Goal: Task Accomplishment & Management: Manage account settings

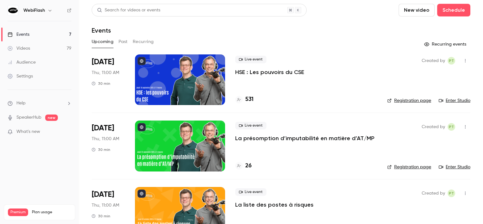
click at [174, 71] on div at bounding box center [180, 79] width 90 height 51
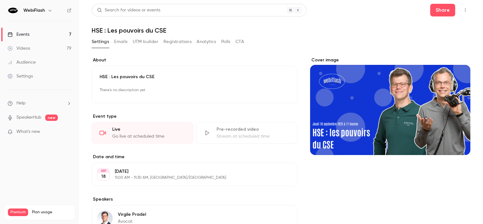
click at [183, 42] on button "Registrations" at bounding box center [177, 42] width 28 height 10
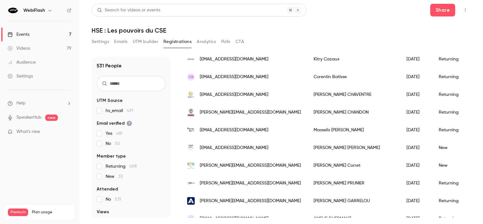
scroll to position [95, 0]
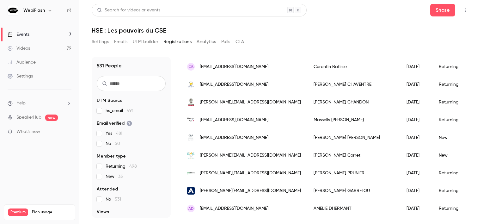
click at [261, 139] on div "[EMAIL_ADDRESS][DOMAIN_NAME]" at bounding box center [244, 138] width 126 height 18
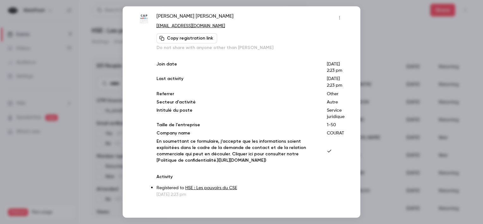
scroll to position [0, 0]
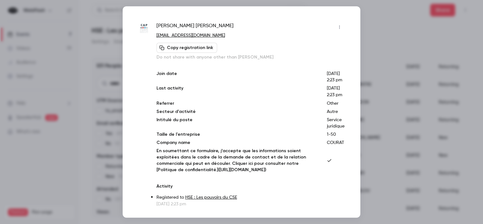
click at [337, 25] on icon "button" at bounding box center [339, 27] width 5 height 4
click at [287, 44] on div "Block from all events" at bounding box center [310, 43] width 48 height 6
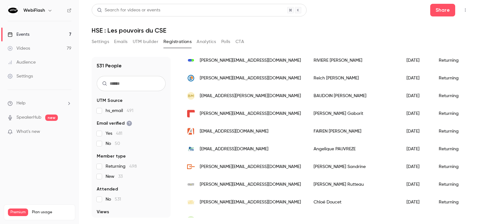
scroll to position [664, 0]
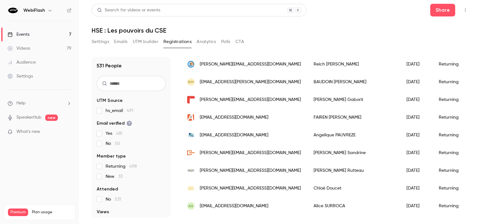
click at [227, 115] on span "afairen@activaformation.fr" at bounding box center [234, 117] width 69 height 7
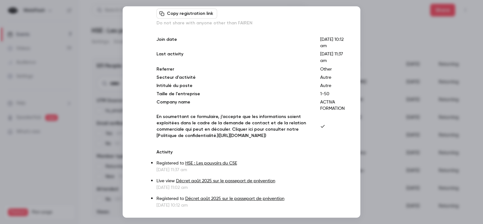
scroll to position [0, 0]
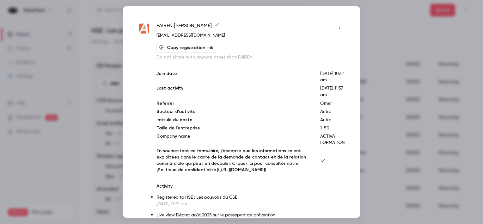
click at [339, 30] on button "button" at bounding box center [339, 27] width 10 height 10
click at [322, 44] on div "Block from all events" at bounding box center [310, 43] width 48 height 6
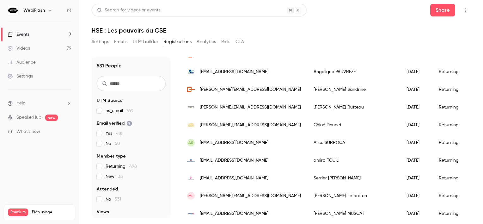
scroll to position [759, 0]
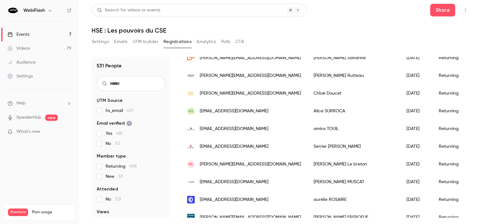
click at [234, 110] on span "a.surroca@cavia-r.fr" at bounding box center [234, 111] width 69 height 7
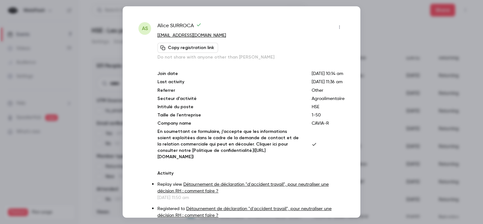
scroll to position [97, 0]
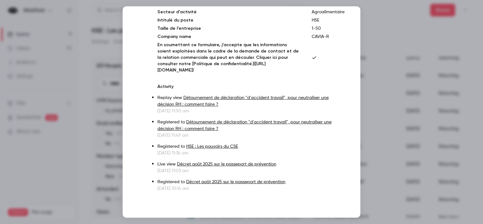
click at [391, 147] on div at bounding box center [241, 112] width 483 height 224
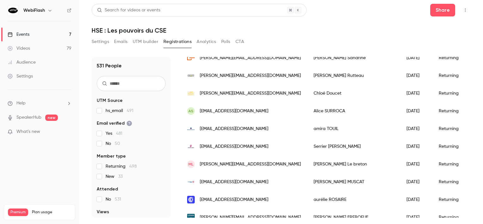
click at [193, 112] on span "AS" at bounding box center [190, 111] width 5 height 6
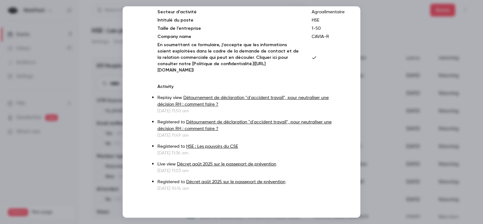
click at [410, 117] on div at bounding box center [241, 112] width 483 height 224
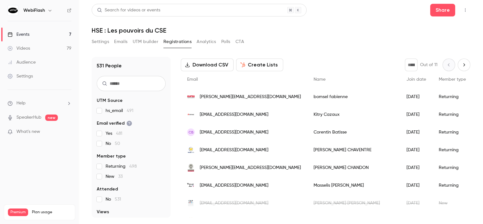
scroll to position [0, 0]
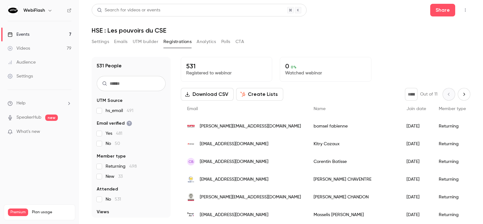
click at [458, 90] on button "Next page" at bounding box center [464, 94] width 13 height 13
type input "*"
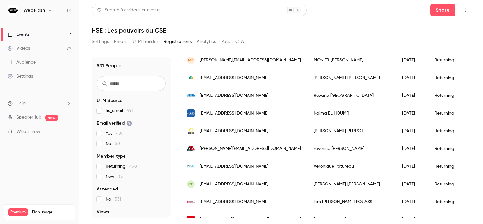
scroll to position [95, 0]
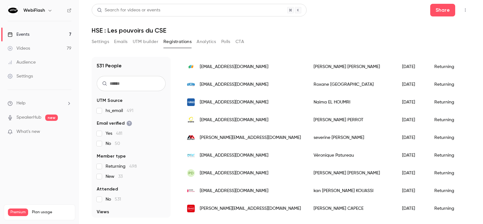
click at [123, 85] on input "text" at bounding box center [131, 83] width 69 height 15
type input "*"
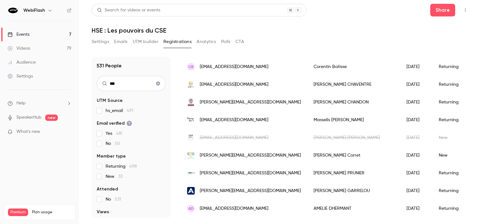
scroll to position [0, 0]
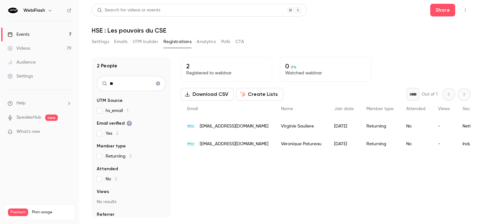
type input "*"
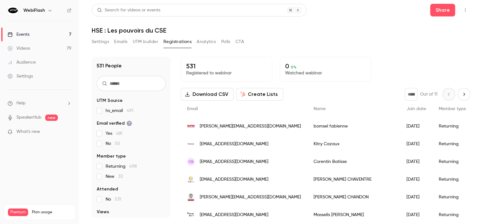
click at [461, 94] on icon "Next page" at bounding box center [464, 94] width 7 height 5
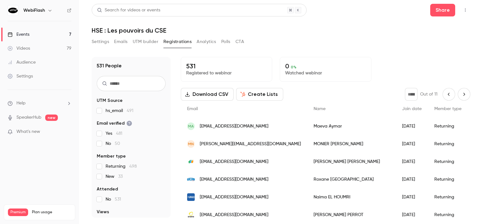
click at [460, 99] on button "Next page" at bounding box center [464, 94] width 13 height 13
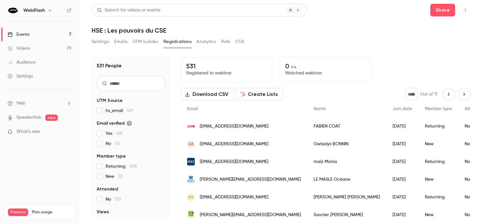
click at [462, 96] on icon "Next page" at bounding box center [464, 94] width 7 height 5
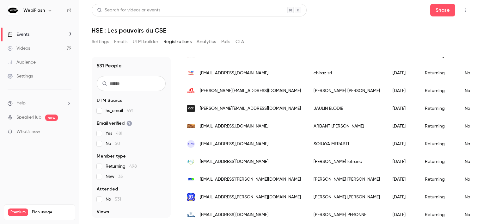
scroll to position [348, 0]
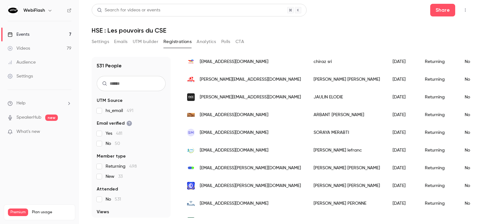
click at [278, 139] on div "SM soraya.merabti@vantive.com" at bounding box center [244, 133] width 126 height 18
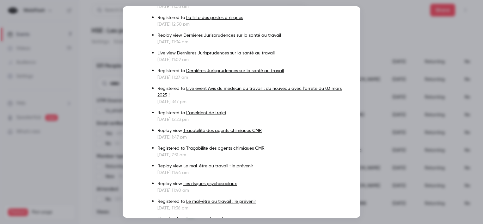
scroll to position [379, 0]
click at [450, 156] on div at bounding box center [241, 112] width 483 height 224
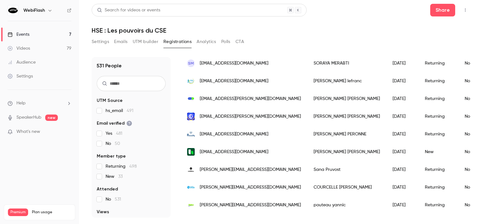
scroll to position [0, 0]
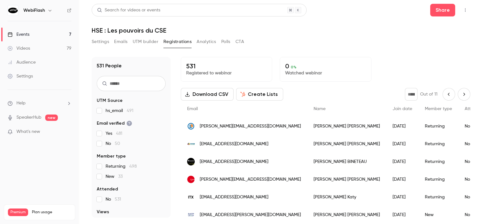
click at [461, 94] on icon "Next page" at bounding box center [464, 94] width 7 height 5
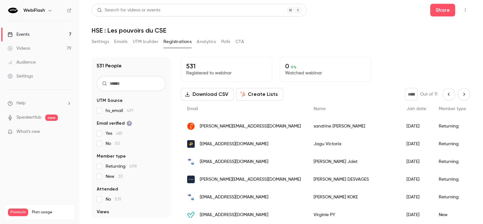
click at [461, 92] on icon "Next page" at bounding box center [464, 94] width 7 height 5
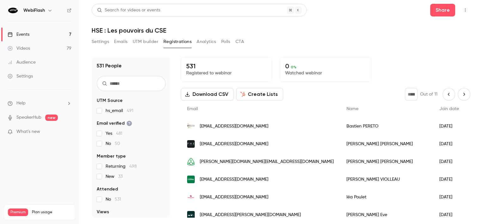
click at [458, 93] on button "Next page" at bounding box center [464, 94] width 13 height 13
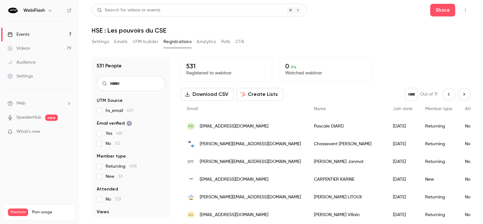
click at [462, 90] on button "Next page" at bounding box center [464, 94] width 13 height 13
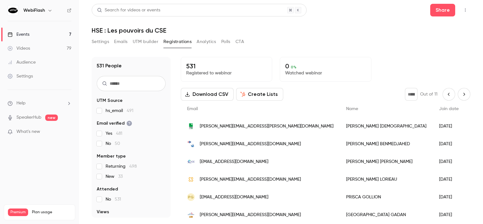
click at [460, 91] on button "Next page" at bounding box center [464, 94] width 13 height 13
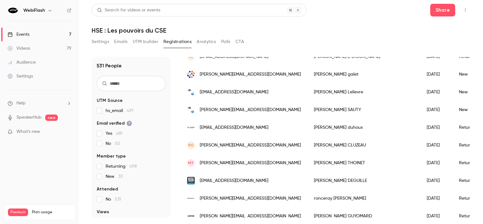
scroll to position [632, 0]
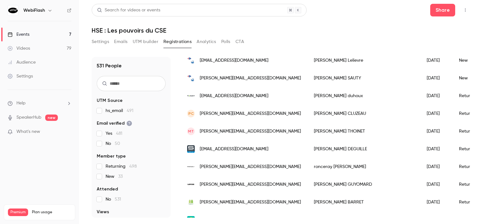
click at [236, 108] on div "PC philippe.cluzeau@schd-shimadzu.com" at bounding box center [244, 114] width 127 height 18
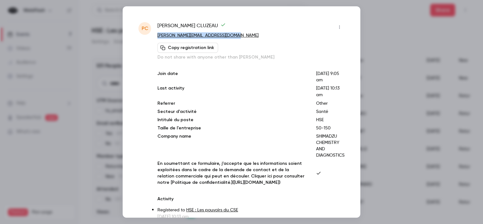
drag, startPoint x: 244, startPoint y: 33, endPoint x: 155, endPoint y: 34, distance: 89.2
click at [155, 34] on div "PC Philippe CLUZEAU philippe.cluzeau@schd-shimadzu.com Copy registration link D…" at bounding box center [241, 225] width 206 height 406
copy link "philippe.cluzeau@schd-shimadzu.com"
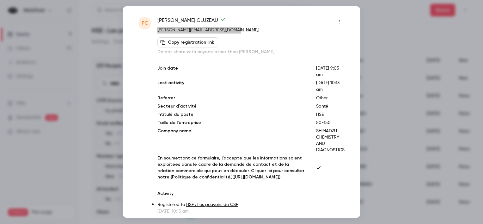
scroll to position [0, 0]
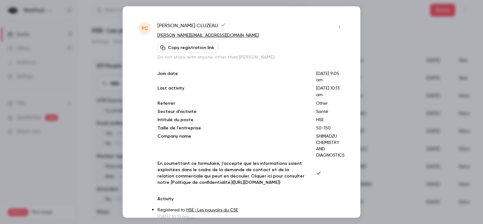
click at [389, 88] on div at bounding box center [241, 112] width 483 height 224
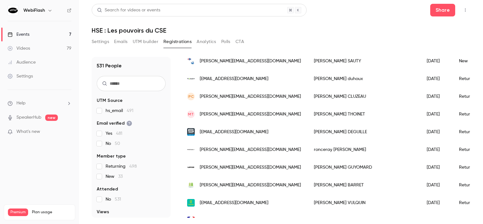
scroll to position [664, 0]
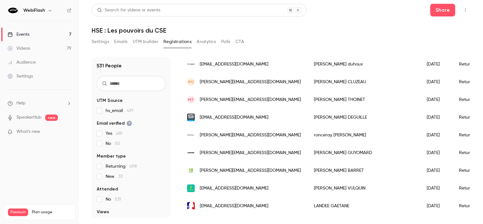
click at [248, 133] on span "sylvain.ronceray@marie-laure-plv.fr" at bounding box center [250, 135] width 101 height 7
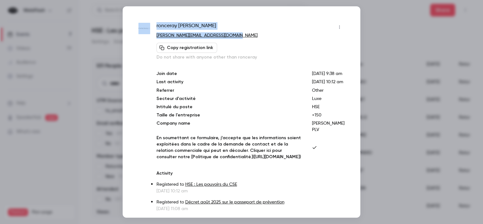
drag, startPoint x: 243, startPoint y: 33, endPoint x: 152, endPoint y: 35, distance: 91.1
click at [152, 35] on div "ronceray sylvain sylvain.ronceray@marie-laure-plv.fr Copy registration link Do …" at bounding box center [241, 134] width 206 height 225
copy div "ronceray sylvain sylvain.ronceray@marie-laure-plv.fr"
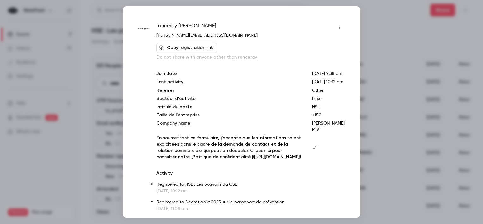
click at [393, 138] on div at bounding box center [241, 112] width 483 height 224
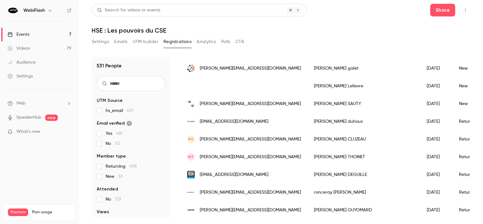
scroll to position [0, 0]
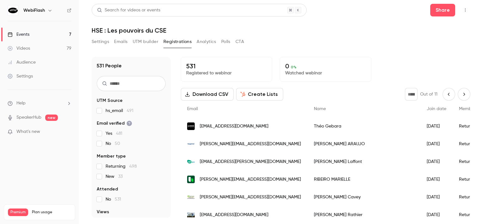
click at [461, 92] on icon "Next page" at bounding box center [464, 94] width 7 height 5
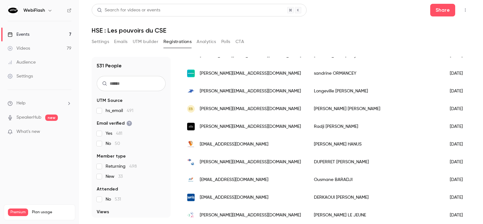
scroll to position [443, 0]
click at [217, 145] on span "contact@expertorisk.fr" at bounding box center [234, 144] width 69 height 7
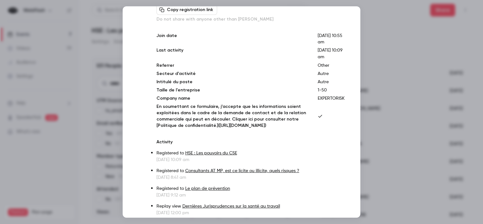
scroll to position [0, 0]
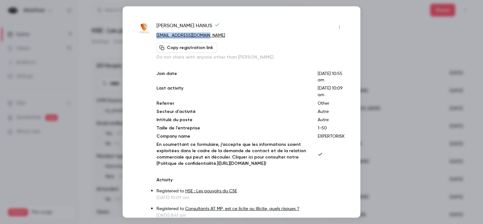
drag, startPoint x: 214, startPoint y: 35, endPoint x: 156, endPoint y: 38, distance: 57.9
click at [156, 38] on p "contact@expertorisk.fr" at bounding box center [250, 35] width 188 height 7
copy link "contact@expertorisk.fr"
click at [337, 28] on icon "button" at bounding box center [339, 27] width 5 height 4
click at [328, 45] on div "Block from all events" at bounding box center [310, 43] width 48 height 6
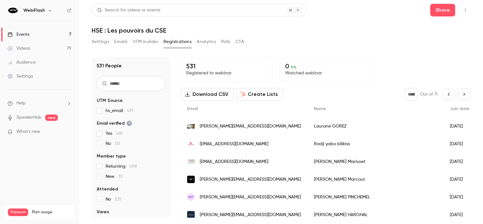
click at [461, 95] on icon "Next page" at bounding box center [464, 94] width 7 height 5
type input "**"
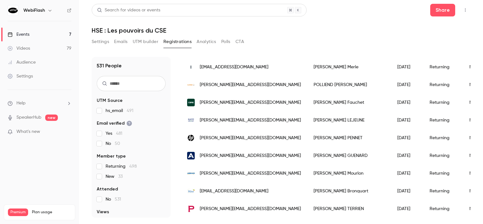
scroll to position [453, 0]
click at [58, 30] on link "Events 7" at bounding box center [39, 35] width 79 height 14
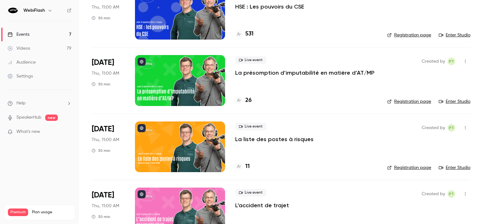
scroll to position [68, 0]
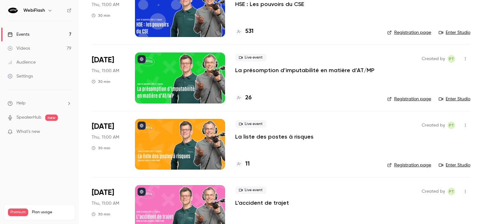
click at [464, 122] on button "button" at bounding box center [465, 125] width 10 height 10
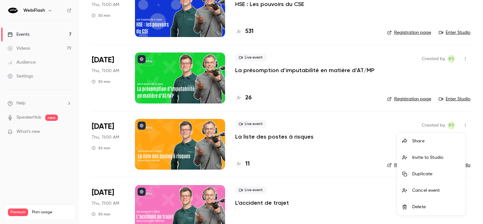
click at [429, 176] on div "Duplicate" at bounding box center [436, 174] width 48 height 6
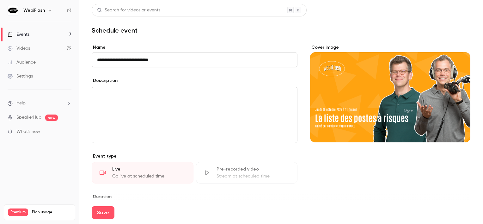
type input "**********"
click at [343, 125] on div "Cover image" at bounding box center [390, 93] width 160 height 98
click at [0, 0] on input "Cover image" at bounding box center [0, 0] width 0 height 0
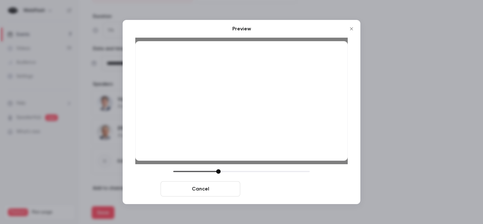
click at [298, 188] on button "Save cover" at bounding box center [283, 188] width 80 height 15
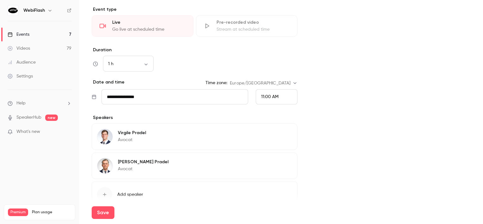
scroll to position [85, 0]
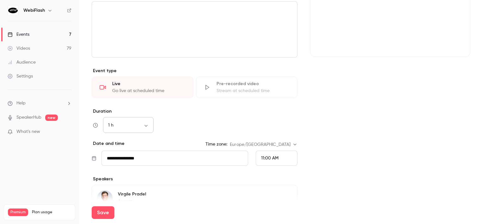
click at [137, 129] on div "1 h ** ​" at bounding box center [128, 125] width 51 height 15
click at [148, 126] on body "**********" at bounding box center [241, 112] width 483 height 224
click at [134, 157] on li "30 min" at bounding box center [128, 158] width 51 height 16
type input "**"
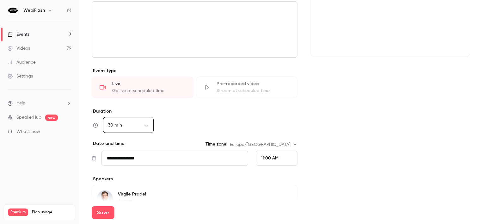
click at [144, 157] on input "**********" at bounding box center [174, 157] width 147 height 15
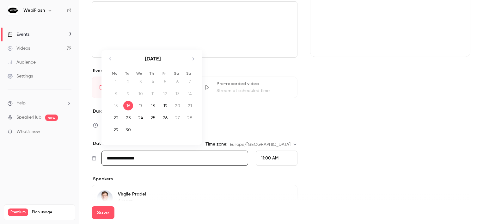
click at [194, 59] on icon "Move forward to switch to the next month." at bounding box center [193, 59] width 8 height 8
click at [150, 127] on div "27" at bounding box center [153, 129] width 10 height 9
type input "**********"
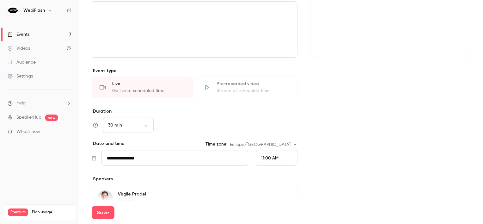
click at [259, 154] on div "11:00 AM" at bounding box center [277, 157] width 42 height 15
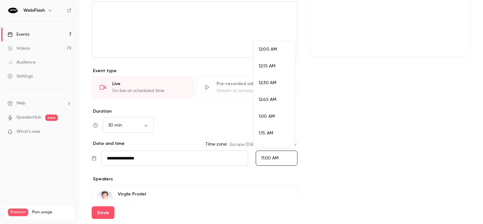
scroll to position [692, 0]
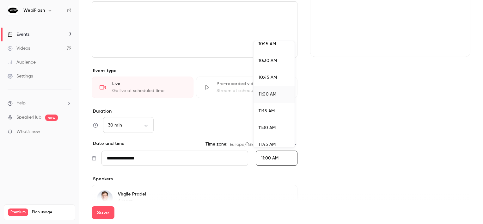
click at [266, 99] on li "11:00 AM" at bounding box center [274, 94] width 41 height 17
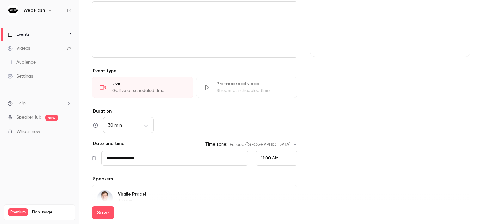
click at [305, 130] on div "**********" at bounding box center [281, 123] width 379 height 328
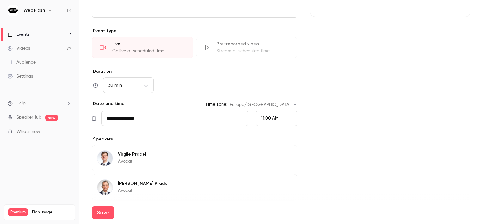
scroll to position [180, 0]
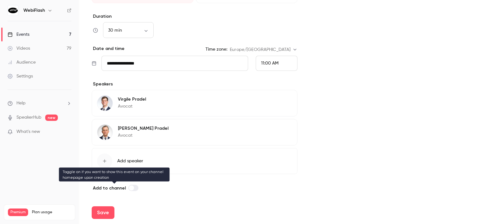
click at [130, 187] on span at bounding box center [131, 187] width 5 height 5
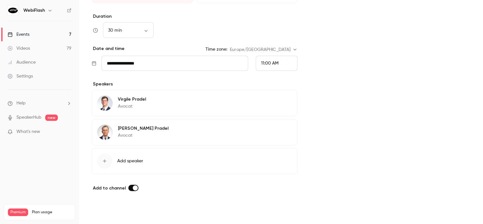
click at [105, 209] on button "Save" at bounding box center [103, 212] width 23 height 13
type input "**********"
type input "**"
type input "**********"
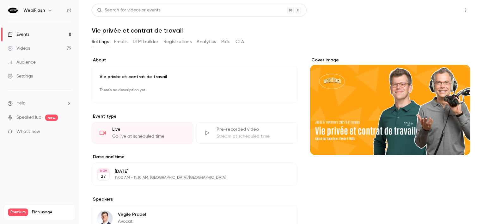
click at [430, 12] on button "Share" at bounding box center [442, 10] width 25 height 13
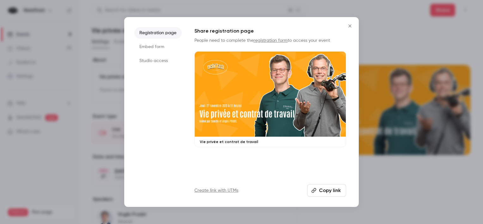
drag, startPoint x: 160, startPoint y: 46, endPoint x: 173, endPoint y: 57, distance: 16.8
click at [160, 46] on li "Embed form" at bounding box center [157, 46] width 47 height 11
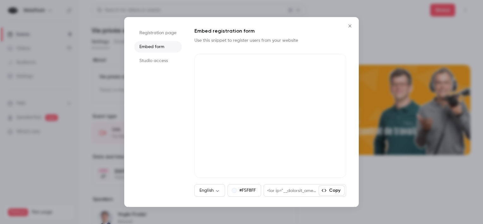
click at [334, 189] on button "Copy" at bounding box center [332, 190] width 26 height 10
click at [337, 195] on button "Copied!" at bounding box center [328, 190] width 31 height 10
click at [334, 187] on button "Copied!" at bounding box center [328, 190] width 31 height 10
click at [67, 65] on div at bounding box center [241, 112] width 483 height 224
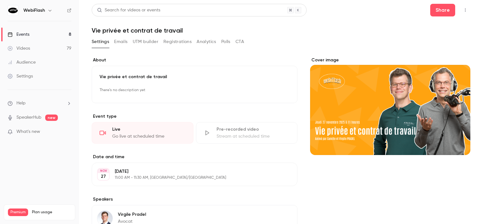
click at [59, 34] on link "Events 8" at bounding box center [39, 35] width 79 height 14
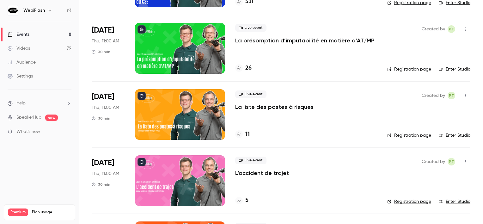
scroll to position [126, 0]
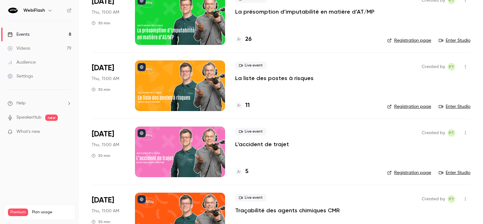
click at [463, 133] on icon "button" at bounding box center [465, 133] width 5 height 4
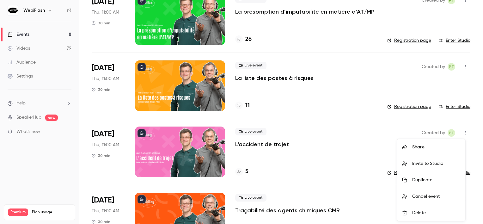
click at [423, 179] on div "Duplicate" at bounding box center [436, 180] width 48 height 6
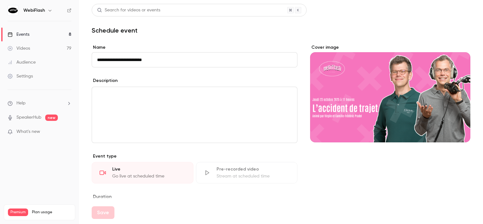
click at [169, 61] on input "**********" at bounding box center [195, 59] width 206 height 15
drag, startPoint x: 172, startPoint y: 59, endPoint x: 83, endPoint y: 55, distance: 88.6
click at [83, 55] on main "**********" at bounding box center [281, 112] width 404 height 224
type input "**********"
click at [283, 109] on div "editor" at bounding box center [194, 115] width 205 height 56
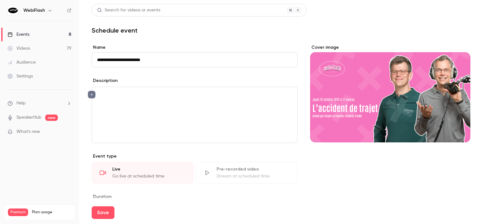
click at [421, 115] on div "Cover image" at bounding box center [390, 93] width 160 height 98
click at [0, 0] on input "Cover image" at bounding box center [0, 0] width 0 height 0
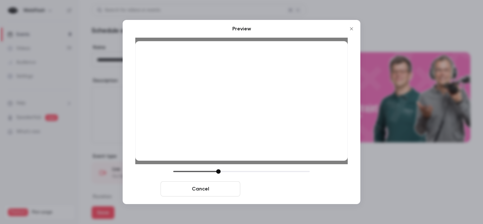
click at [260, 188] on button "Save cover" at bounding box center [283, 188] width 80 height 15
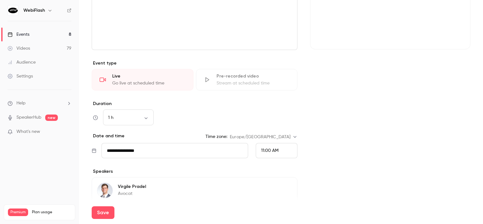
scroll to position [95, 0]
click at [133, 118] on body "**********" at bounding box center [241, 112] width 483 height 224
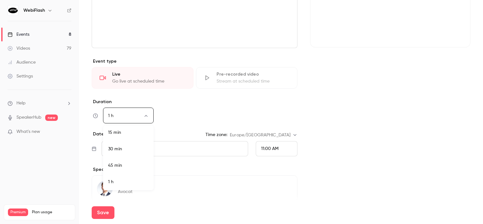
click at [127, 149] on li "30 min" at bounding box center [128, 149] width 51 height 16
type input "**"
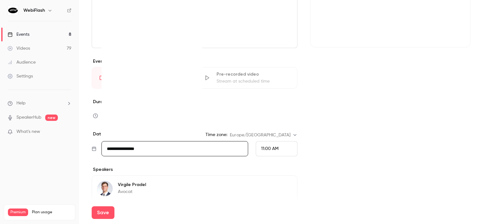
click at [156, 148] on input "**********" at bounding box center [174, 148] width 147 height 15
click at [193, 49] on icon "Move forward to switch to the next month." at bounding box center [193, 50] width 8 height 8
drag, startPoint x: 163, startPoint y: 71, endPoint x: 154, endPoint y: 72, distance: 9.5
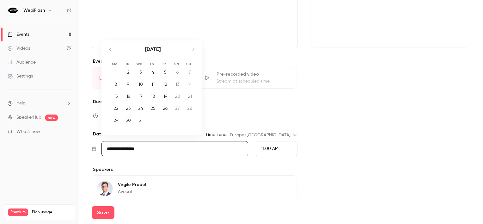
click at [154, 72] on tr "1 2 3 4 5 6 7" at bounding box center [153, 72] width 86 height 12
click at [154, 72] on div "4" at bounding box center [153, 71] width 10 height 9
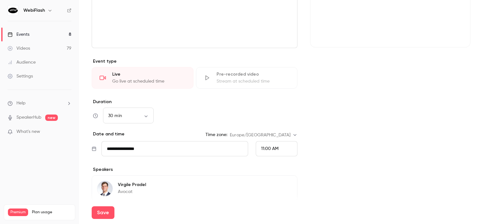
type input "**********"
click at [267, 147] on span "11:00 AM" at bounding box center [269, 148] width 17 height 4
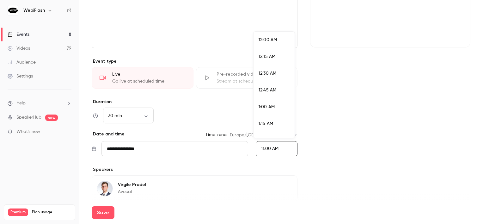
scroll to position [692, 0]
click at [321, 168] on div at bounding box center [241, 112] width 483 height 224
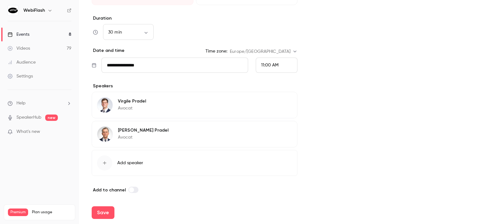
scroll to position [180, 0]
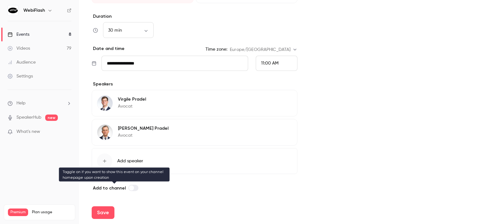
click at [132, 186] on span at bounding box center [131, 187] width 5 height 5
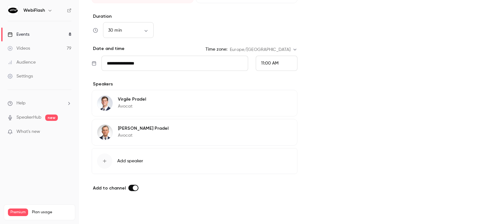
click at [101, 217] on button "Save" at bounding box center [103, 212] width 23 height 13
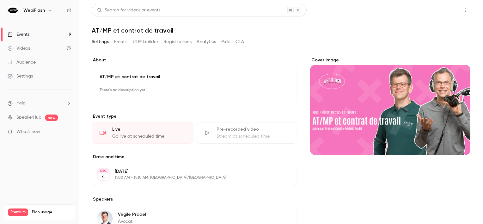
click at [430, 15] on button "Share" at bounding box center [442, 10] width 25 height 13
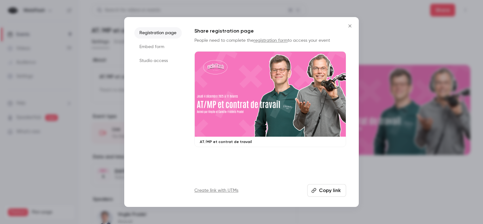
click at [153, 46] on li "Embed form" at bounding box center [157, 46] width 47 height 11
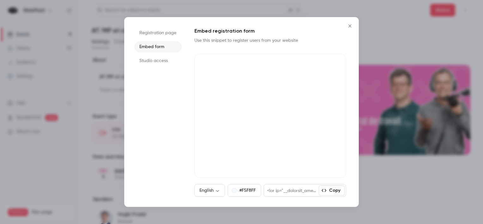
click at [329, 187] on button "Copy" at bounding box center [332, 190] width 26 height 10
click at [347, 27] on icon "Close" at bounding box center [350, 25] width 8 height 5
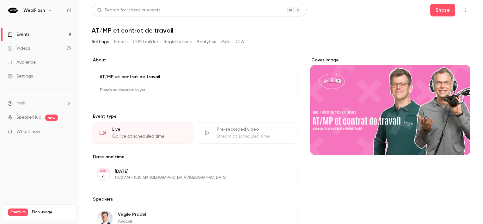
click at [28, 35] on div "Events" at bounding box center [19, 34] width 22 height 6
